Goal: Information Seeking & Learning: Learn about a topic

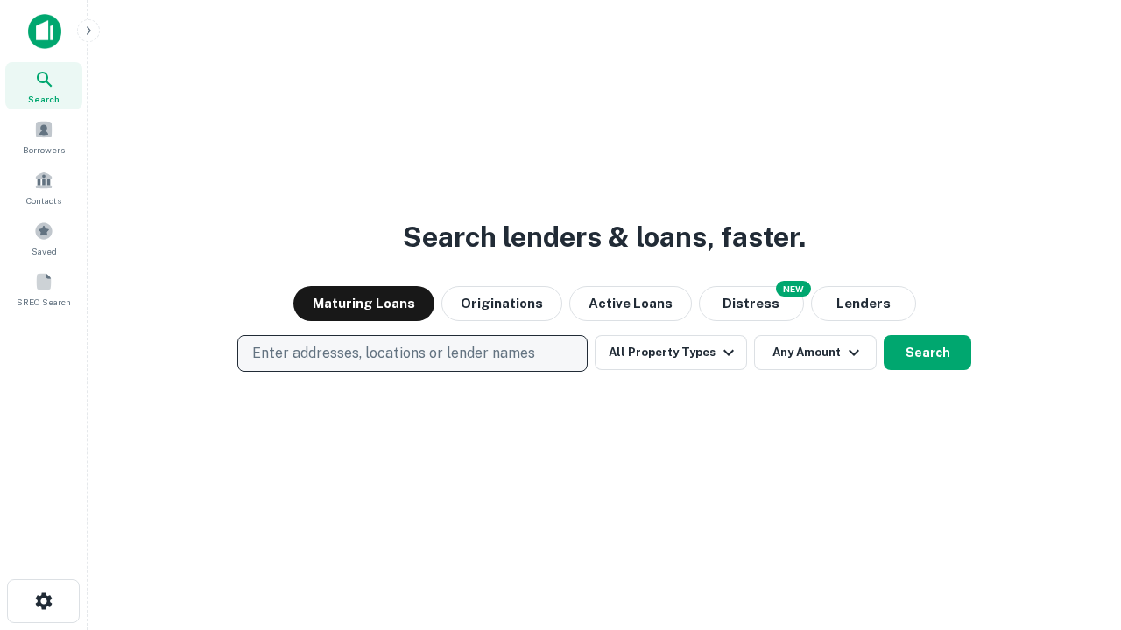
click at [412, 354] on p "Enter addresses, locations or lender names" at bounding box center [393, 353] width 283 height 21
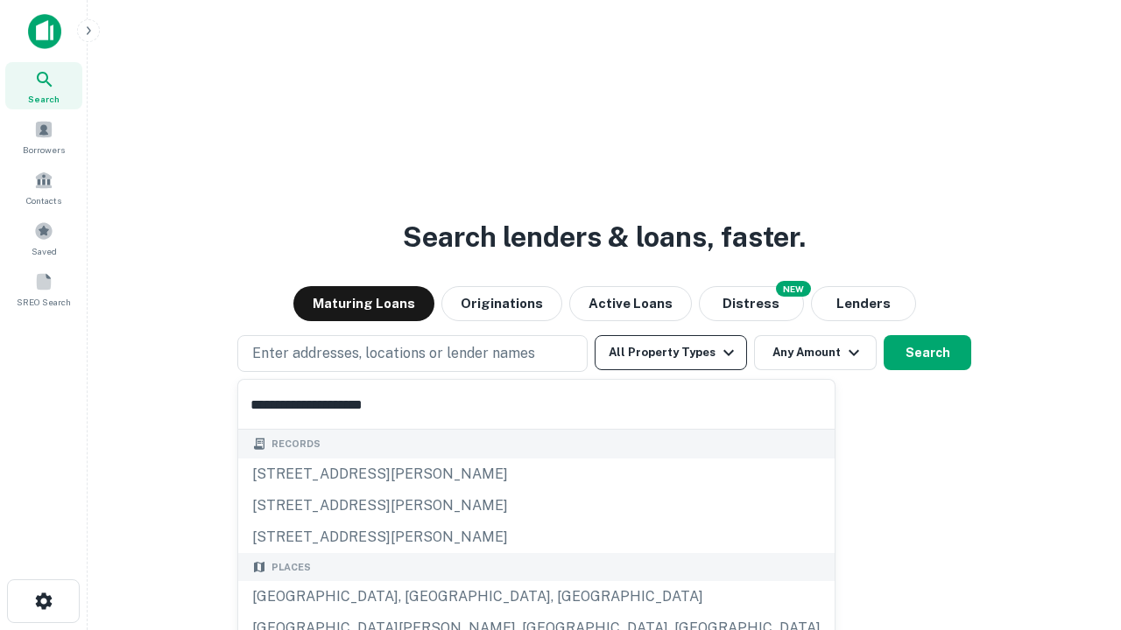
click at [671, 353] on button "All Property Types" at bounding box center [671, 352] width 152 height 35
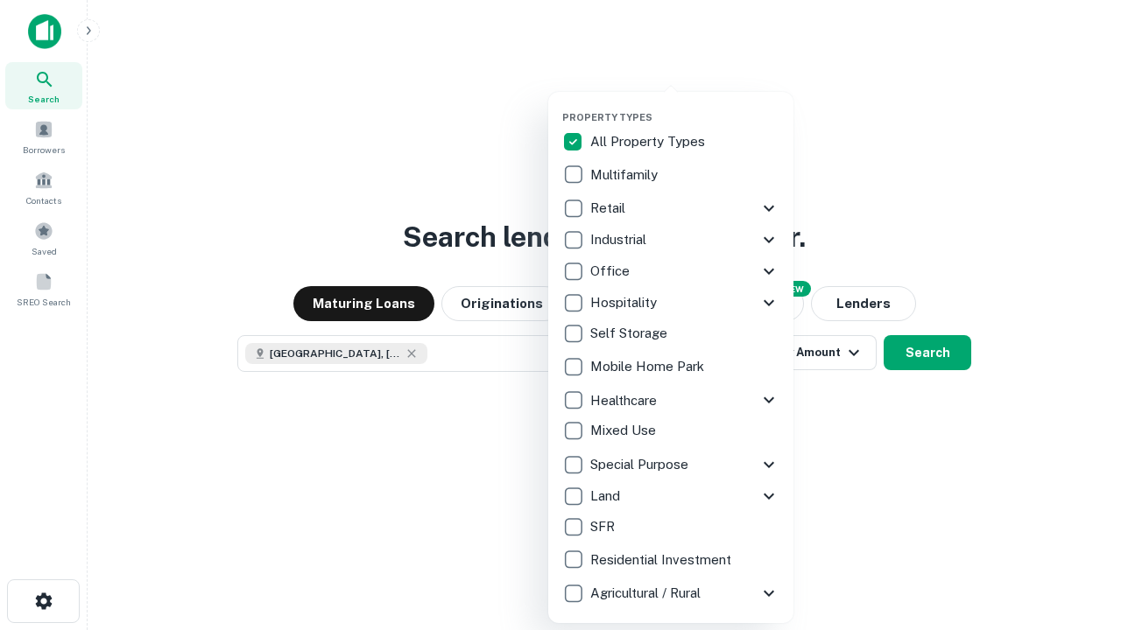
click at [685, 106] on button "button" at bounding box center [684, 106] width 245 height 1
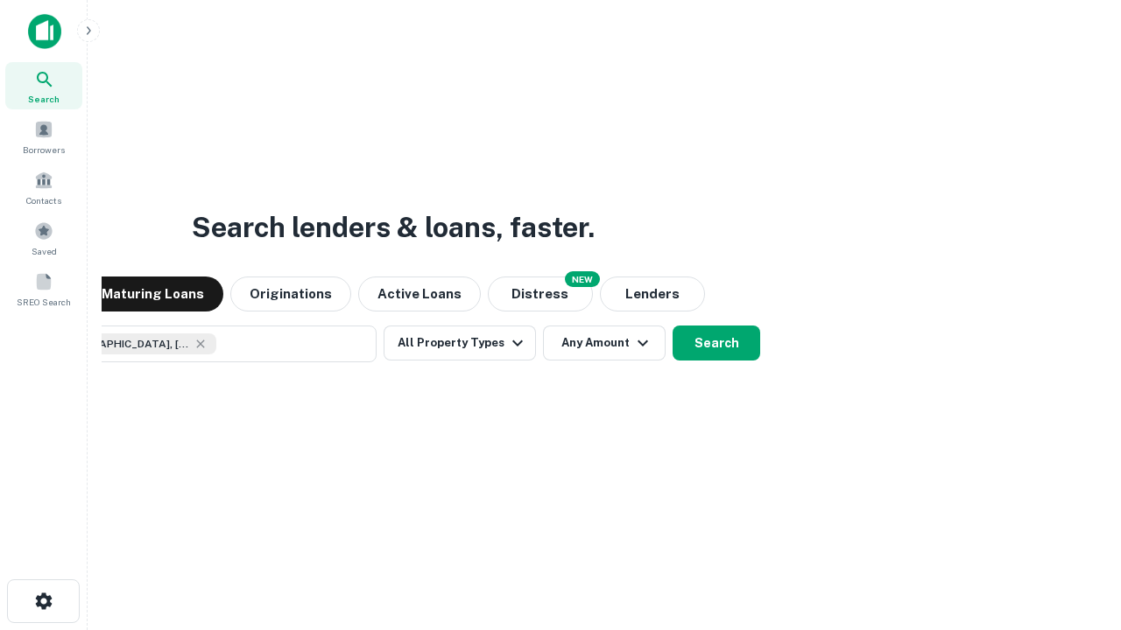
scroll to position [28, 0]
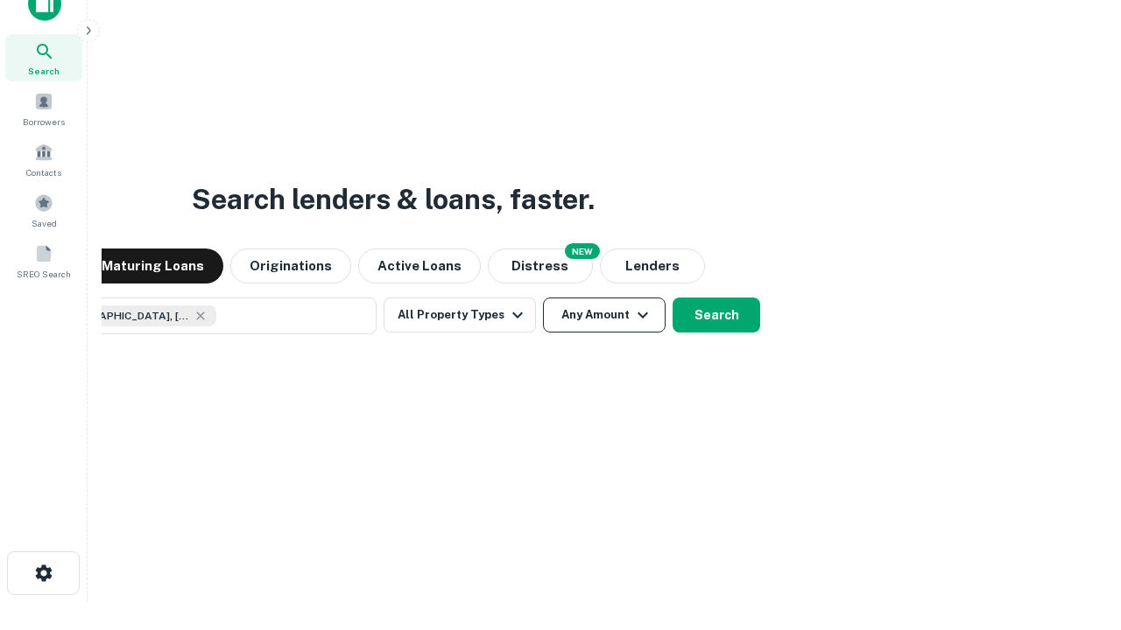
click at [543, 298] on button "Any Amount" at bounding box center [604, 315] width 123 height 35
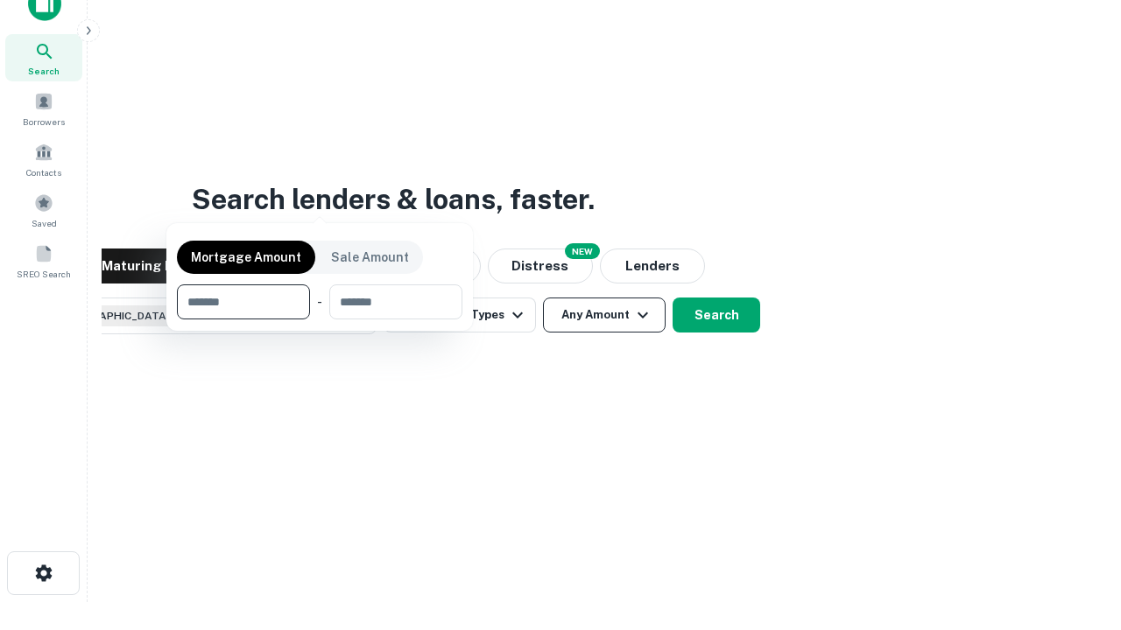
scroll to position [126, 496]
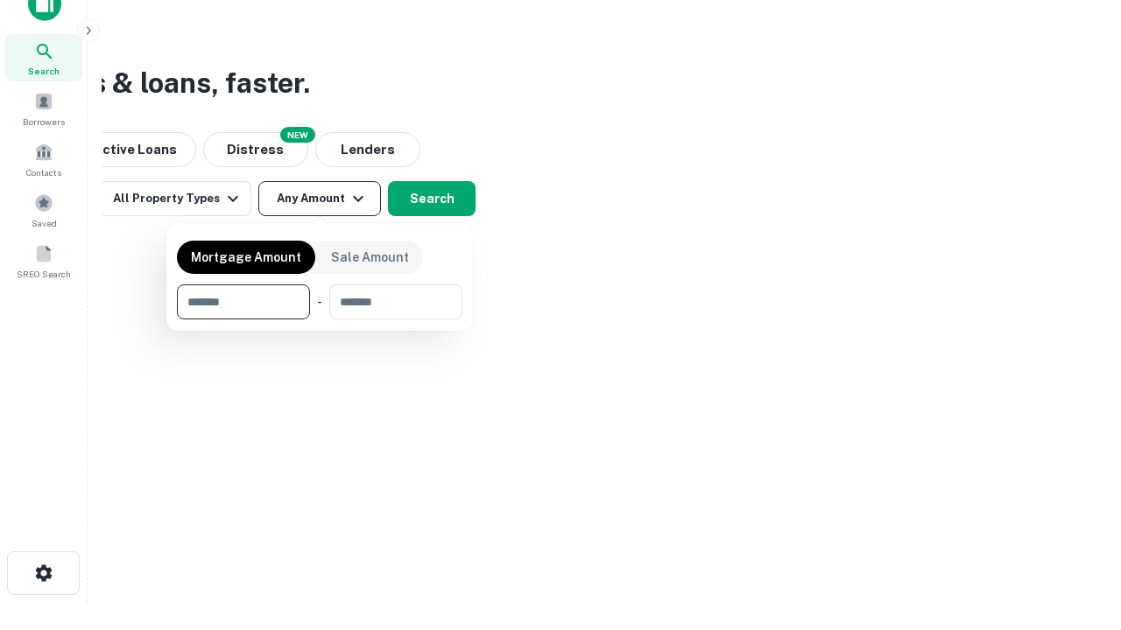
type input "*******"
click at [320, 320] on button "button" at bounding box center [319, 320] width 285 height 1
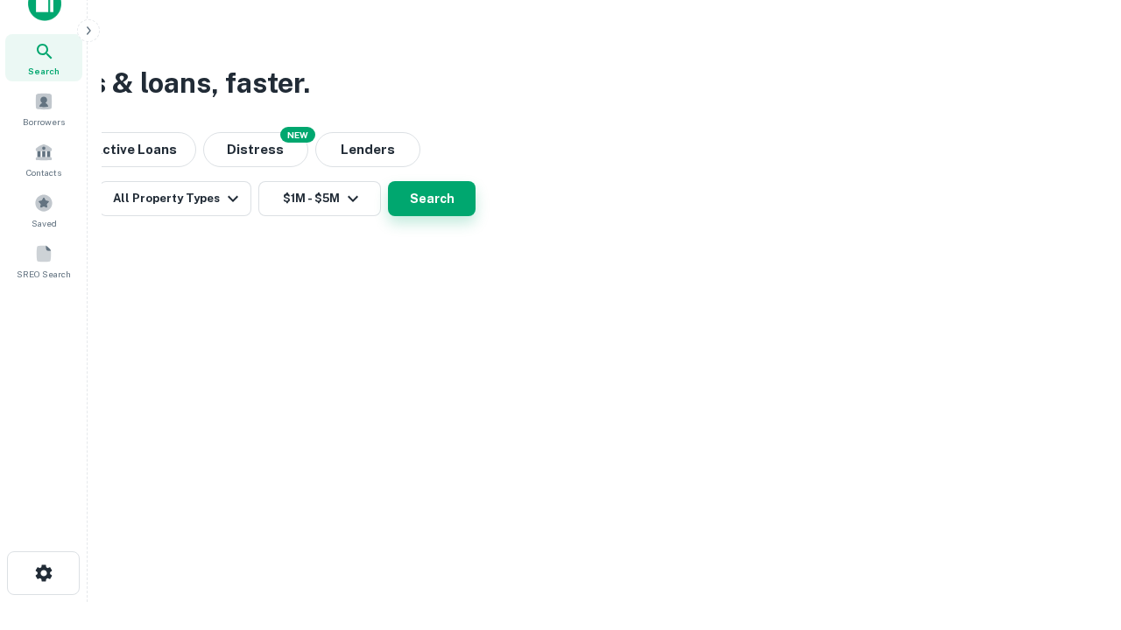
click at [475, 216] on button "Search" at bounding box center [432, 198] width 88 height 35
